Goal: Information Seeking & Learning: Find specific fact

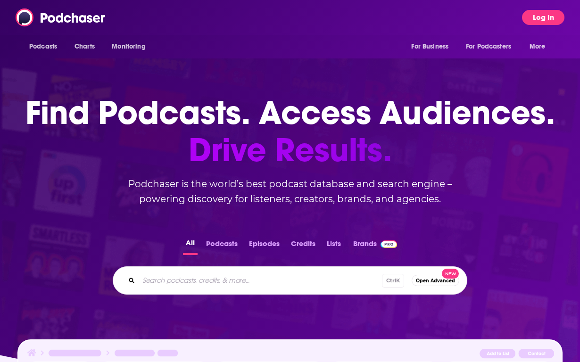
click at [537, 20] on button "Log In" at bounding box center [543, 17] width 42 height 15
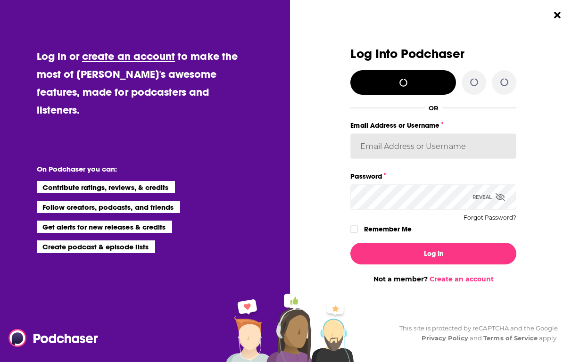
type input "ben48625"
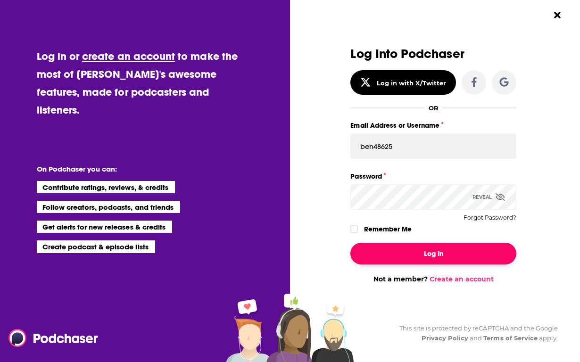
click at [415, 248] on button "Log In" at bounding box center [433, 254] width 166 height 22
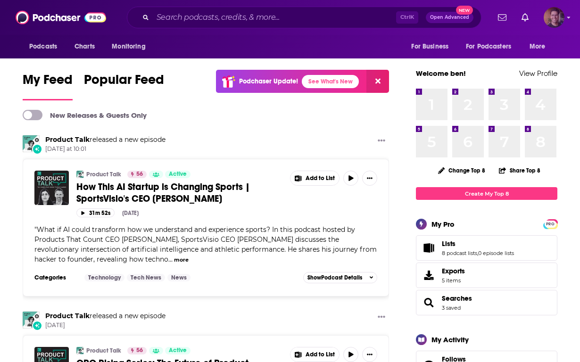
click at [559, 19] on img "Logged in as ben48625" at bounding box center [554, 17] width 21 height 21
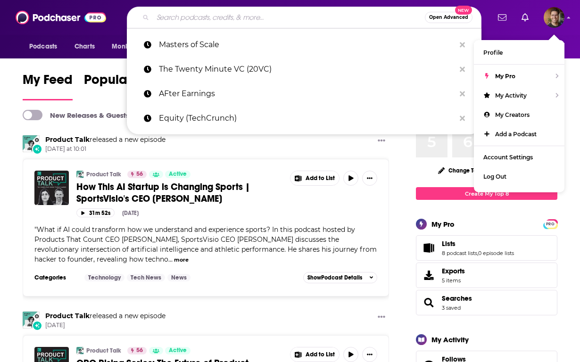
click at [178, 18] on input "Search podcasts, credits, & more..." at bounding box center [289, 17] width 272 height 15
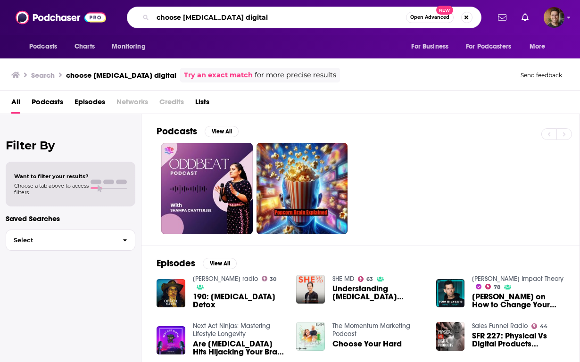
click at [181, 17] on input "choose [MEDICAL_DATA] digital" at bounding box center [279, 17] width 253 height 15
click at [173, 18] on input "choose [MEDICAL_DATA] digital" at bounding box center [279, 17] width 253 height 15
type input "[MEDICAL_DATA] digital"
